Goal: Task Accomplishment & Management: Manage account settings

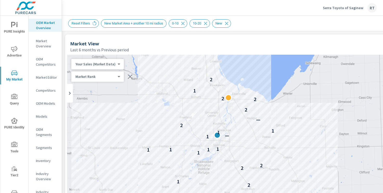
scroll to position [0, 150]
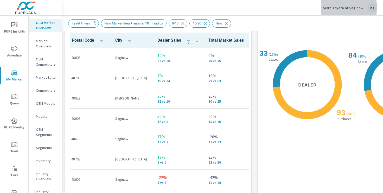
click at [338, 8] on p "Serra Toyota of Saginaw" at bounding box center [343, 7] width 40 height 5
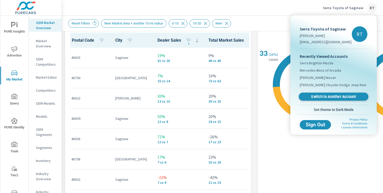
click at [312, 96] on span "Switch to Another Account" at bounding box center [333, 96] width 64 height 5
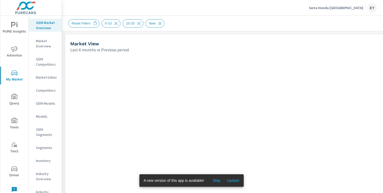
click at [218, 179] on span "Skip" at bounding box center [216, 180] width 12 height 5
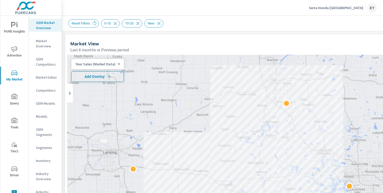
click at [109, 77] on icon "button" at bounding box center [109, 76] width 5 height 5
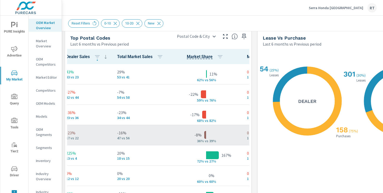
scroll to position [0, 115]
